Goal: Task Accomplishment & Management: Use online tool/utility

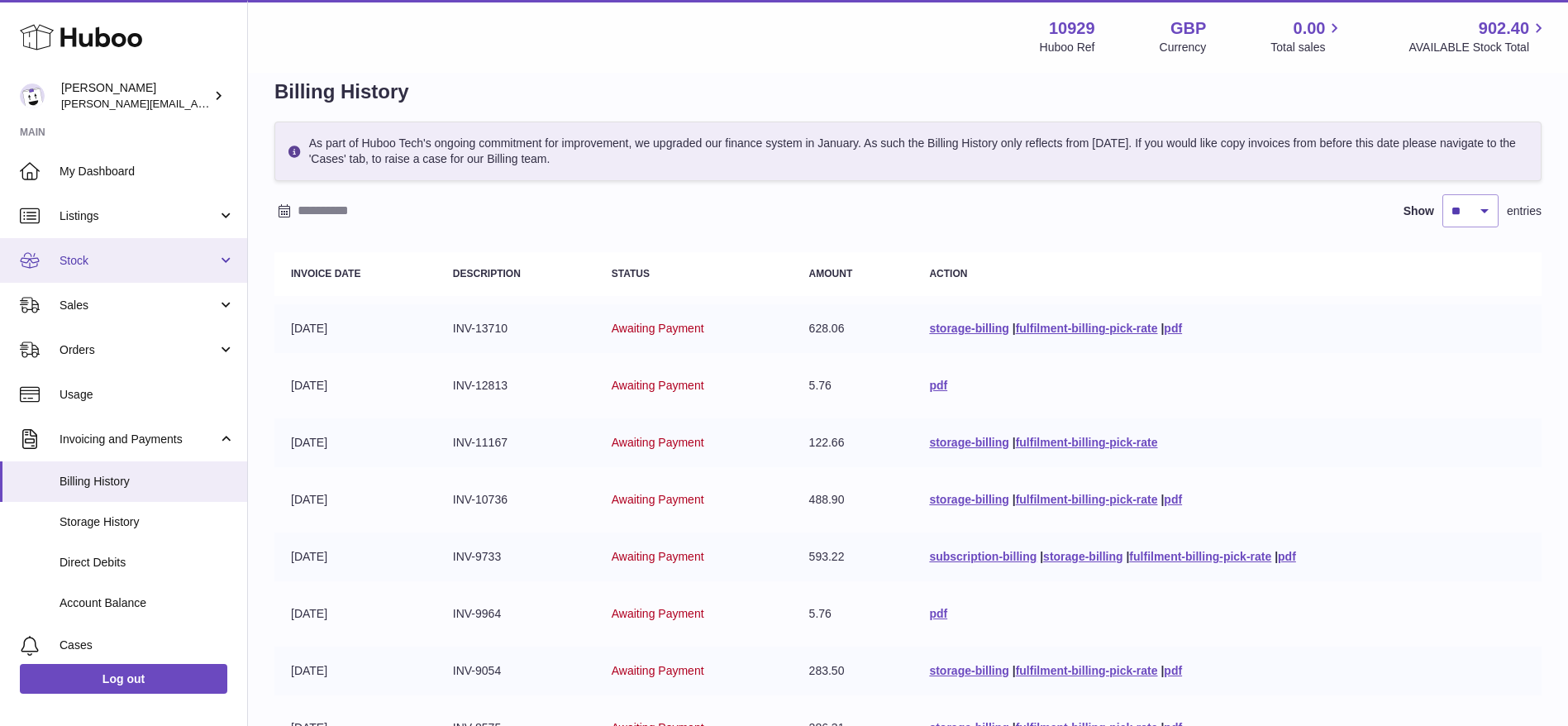
click at [78, 244] on link "Stock" at bounding box center [123, 260] width 247 height 44
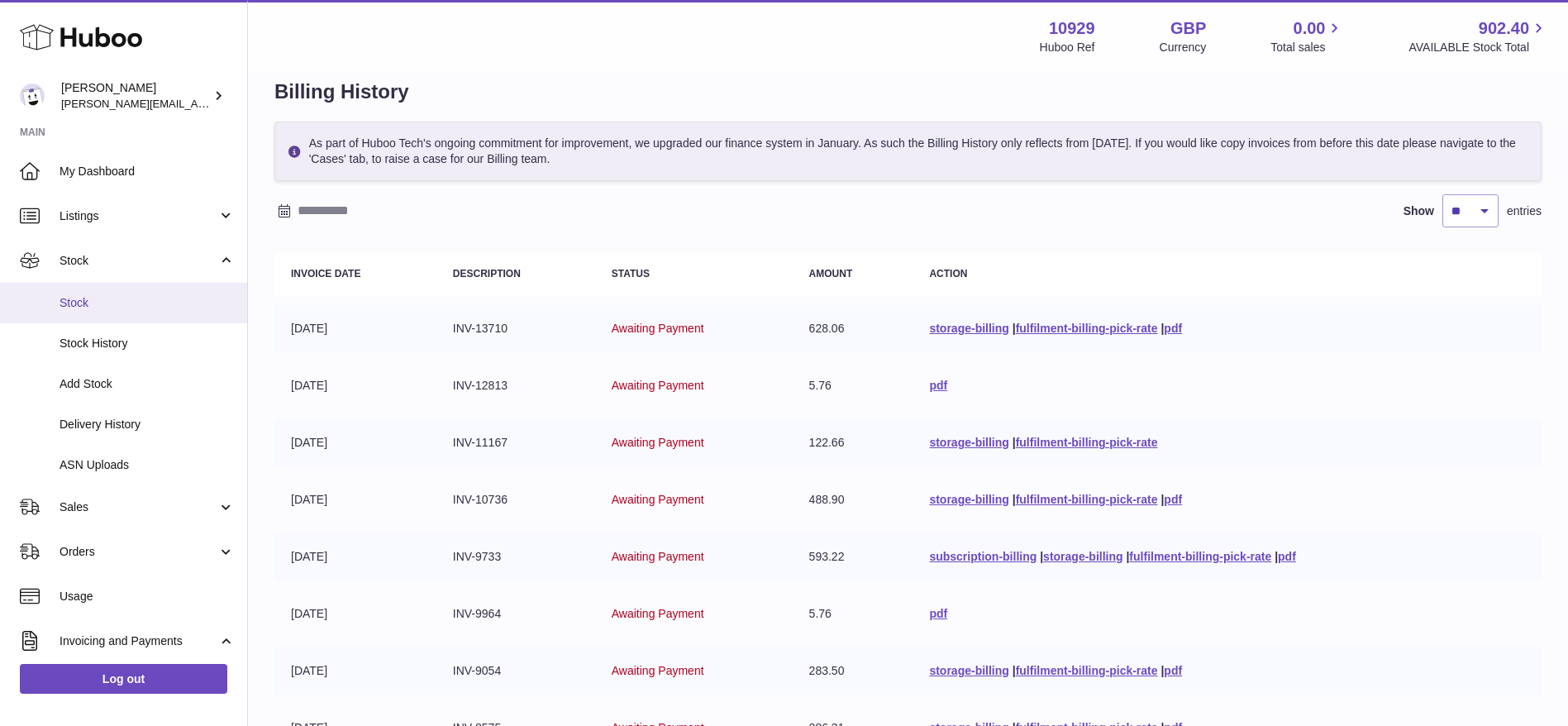
click at [83, 308] on span "Stock" at bounding box center [147, 303] width 175 height 16
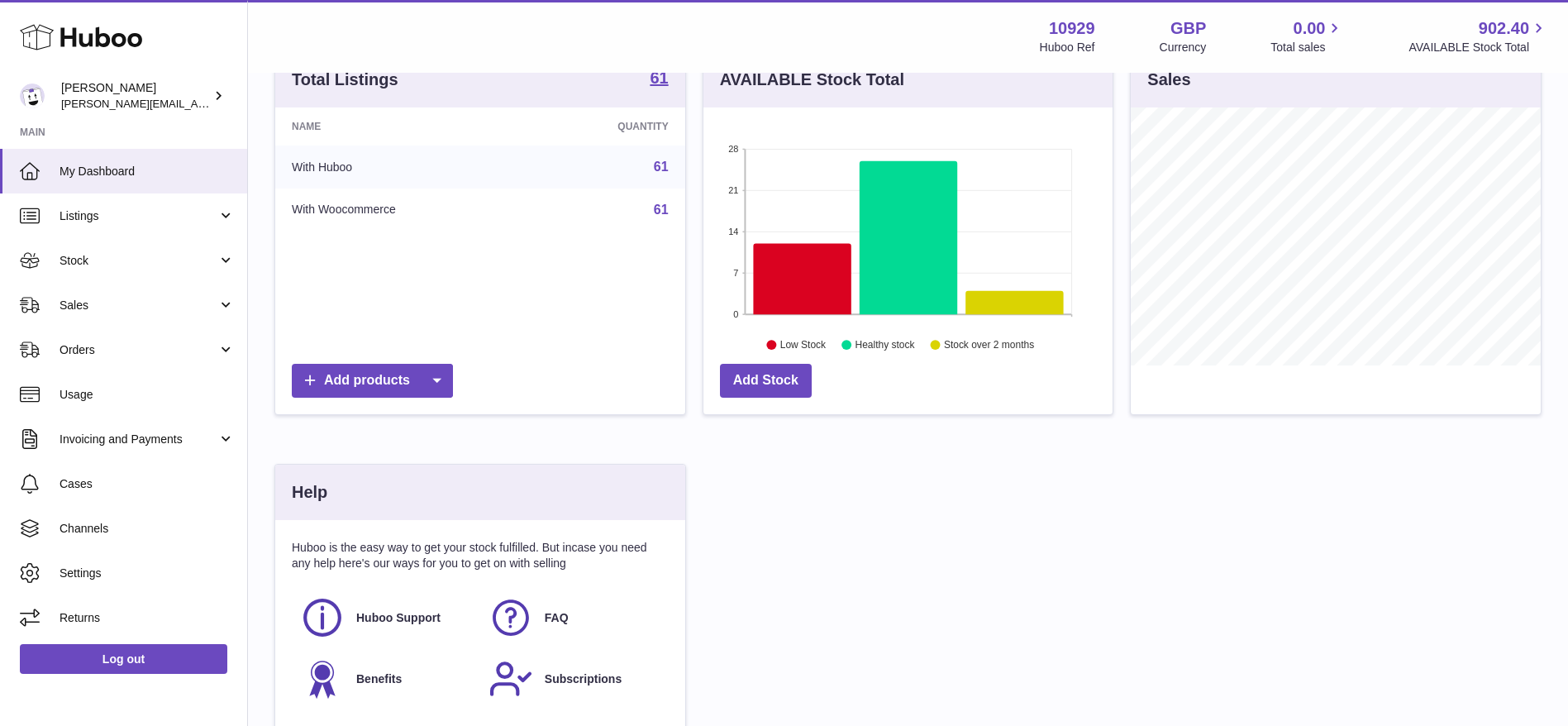
scroll to position [340, 0]
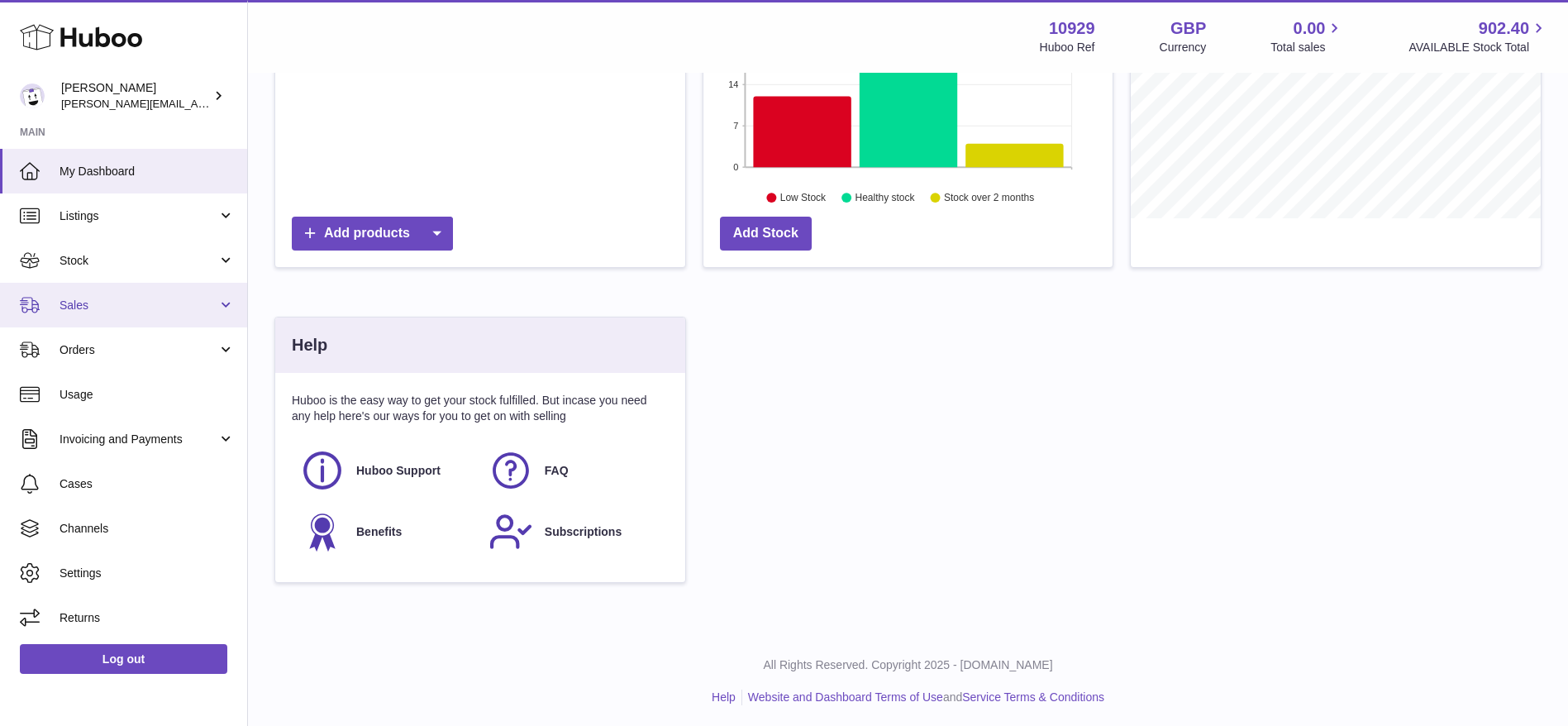
click at [63, 298] on span "Sales" at bounding box center [139, 305] width 158 height 16
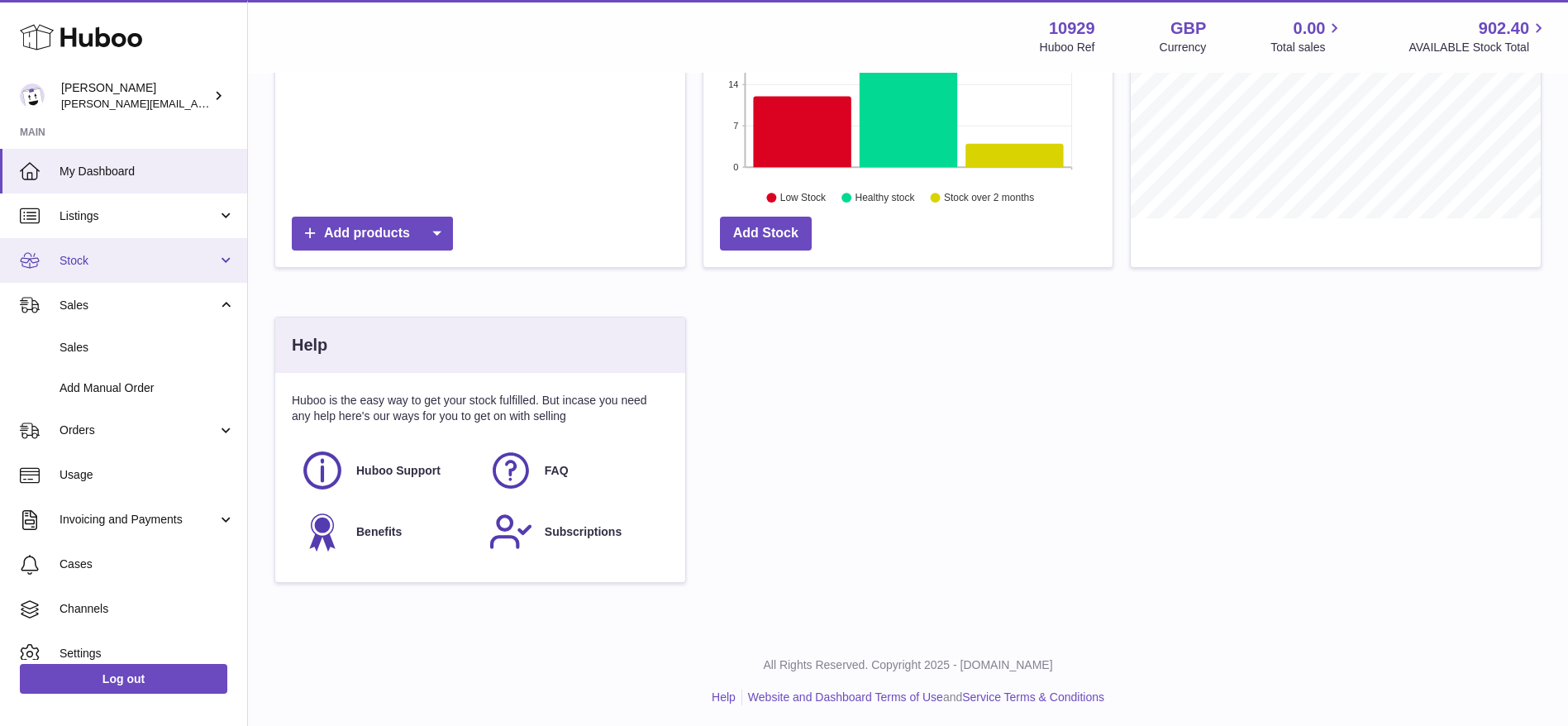
click at [94, 274] on link "Stock" at bounding box center [123, 260] width 247 height 44
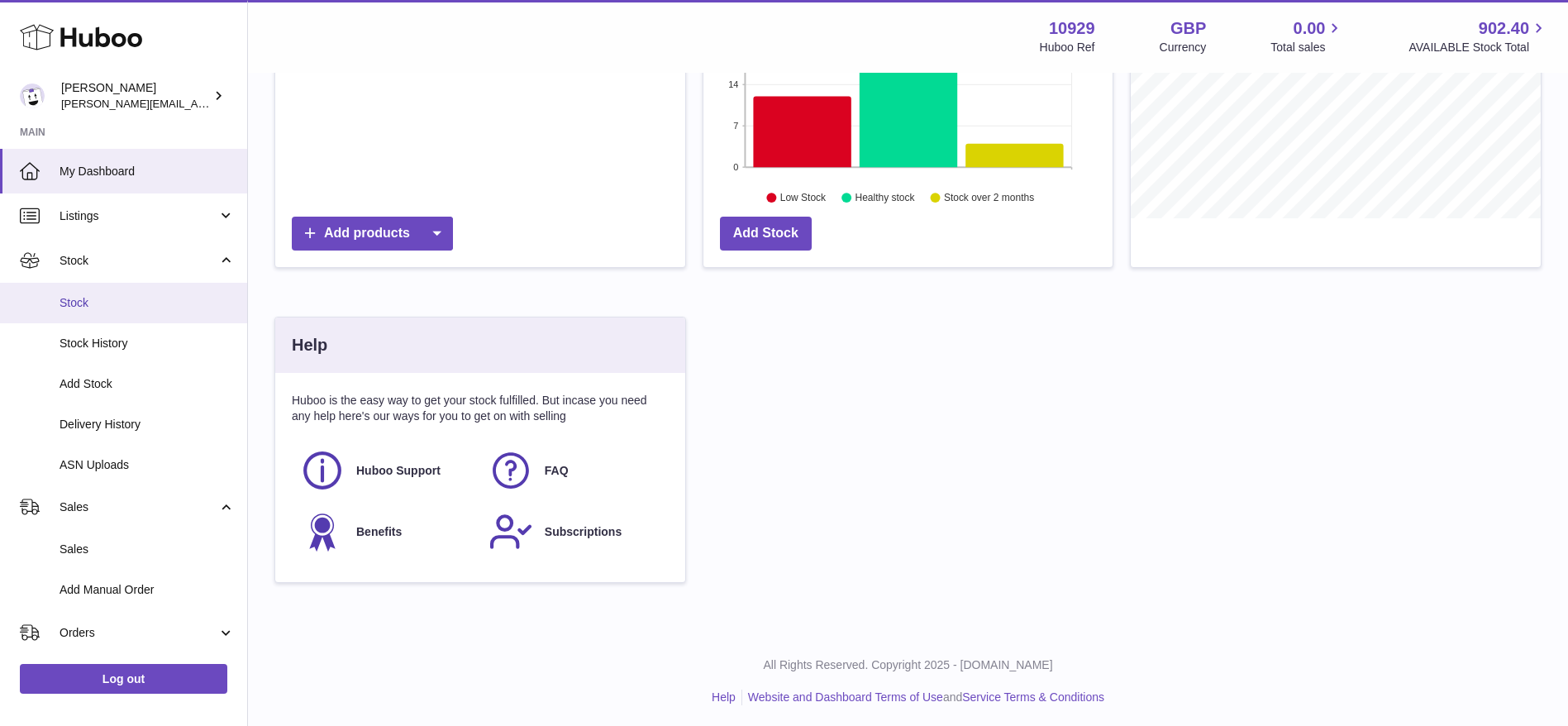
click at [92, 313] on link "Stock" at bounding box center [123, 303] width 247 height 41
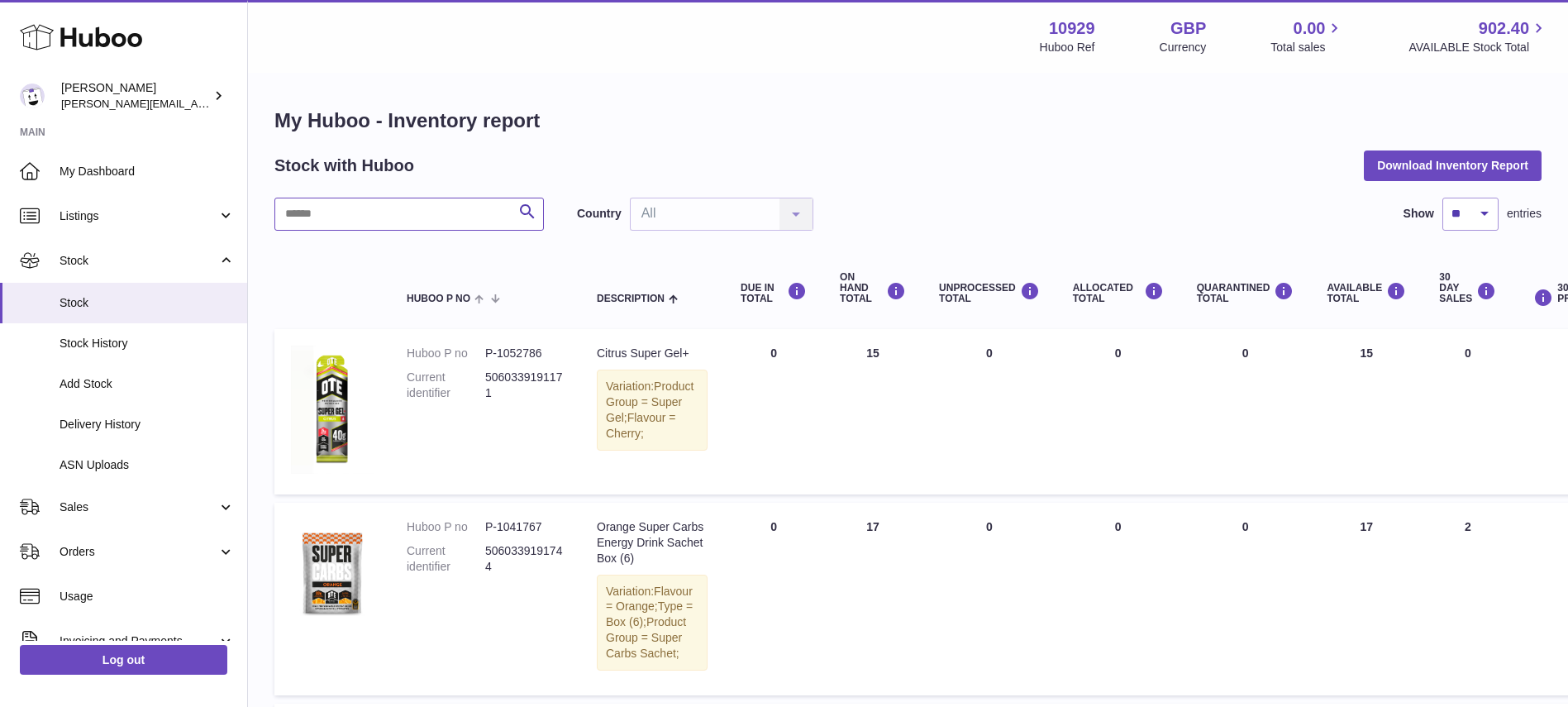
click at [461, 202] on input "text" at bounding box center [409, 214] width 270 height 33
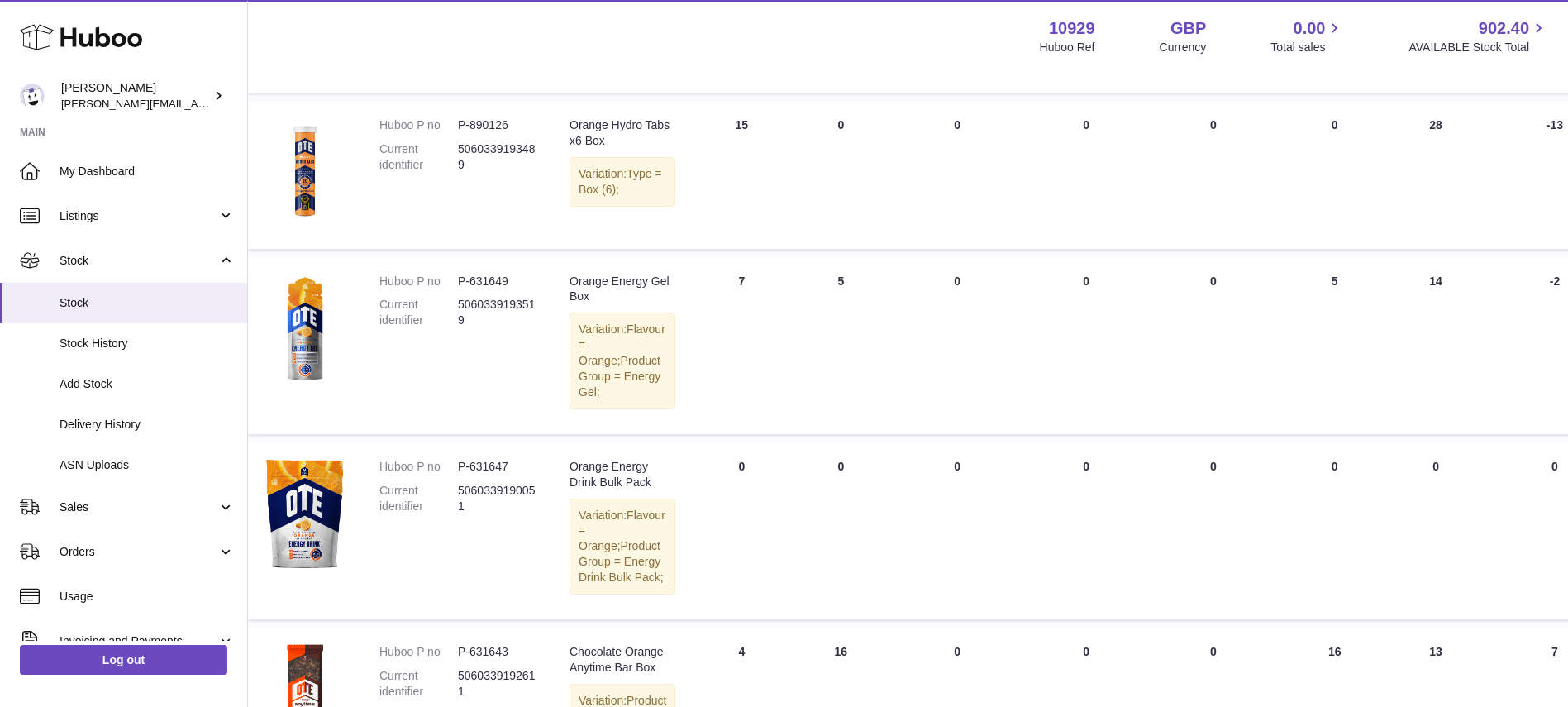
scroll to position [644, 27]
type input "******"
